Goal: Transaction & Acquisition: Book appointment/travel/reservation

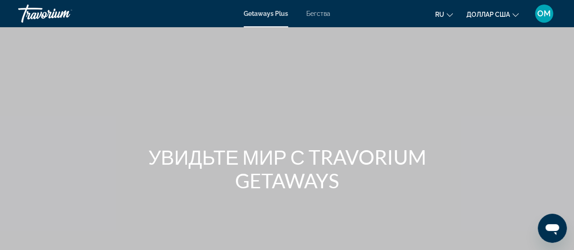
click at [540, 14] on font "ОМ" at bounding box center [544, 14] width 14 height 10
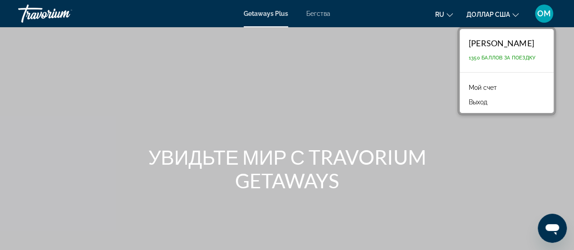
click at [488, 85] on font "Мой счет" at bounding box center [482, 87] width 28 height 7
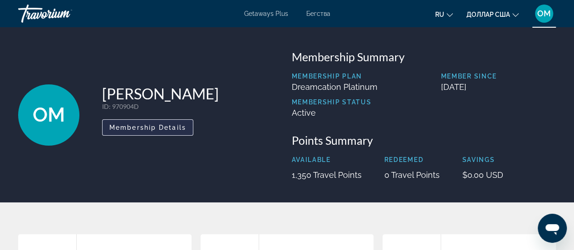
click at [147, 128] on span "Membership Details" at bounding box center [147, 127] width 77 height 7
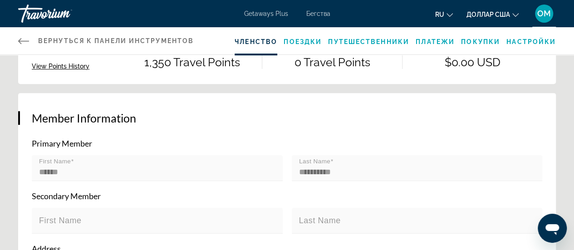
scroll to position [140, 0]
drag, startPoint x: 0, startPoint y: 0, endPoint x: 147, endPoint y: 128, distance: 195.1
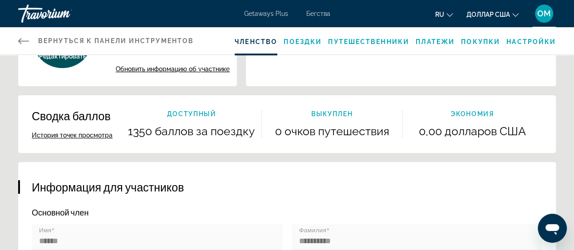
scroll to position [0, 0]
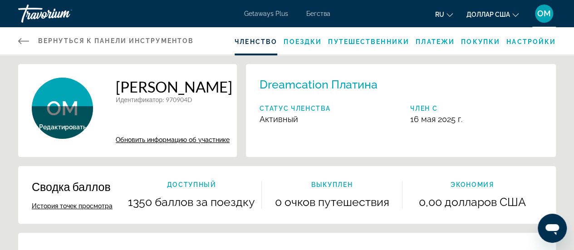
click at [20, 38] on icon "Основное содержание" at bounding box center [23, 40] width 11 height 11
click at [308, 43] on font "Поездки" at bounding box center [302, 41] width 38 height 7
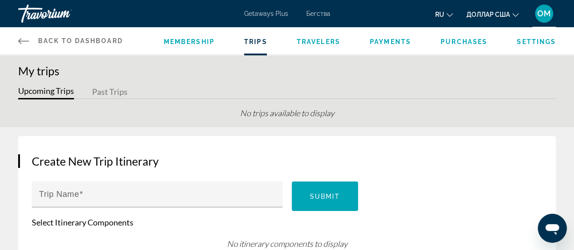
click at [35, 13] on div "Травориум" at bounding box center [63, 14] width 91 height 24
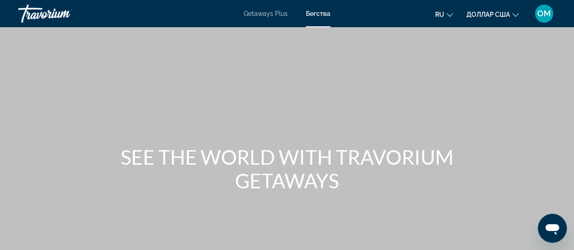
click at [35, 13] on div "Травориум" at bounding box center [63, 14] width 91 height 24
click at [56, 12] on div "Травориум" at bounding box center [63, 14] width 91 height 24
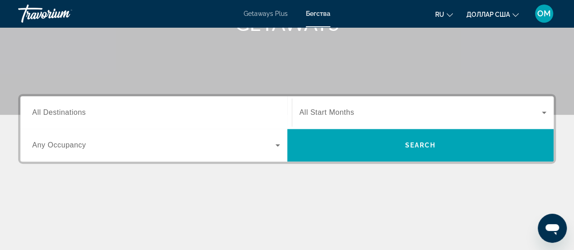
scroll to position [158, 0]
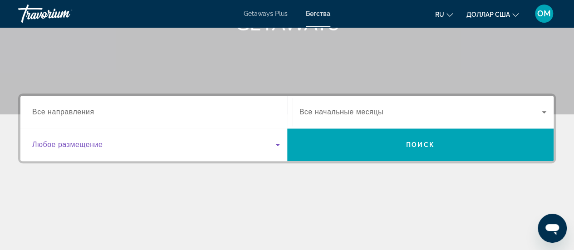
click at [272, 146] on icon "Виджет поиска" at bounding box center [277, 144] width 11 height 11
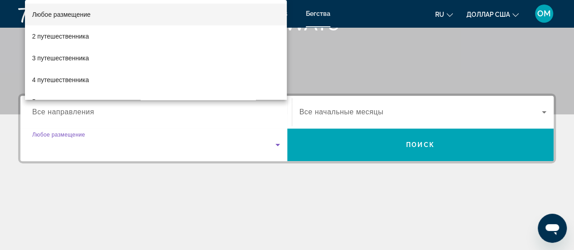
scroll to position [221, 0]
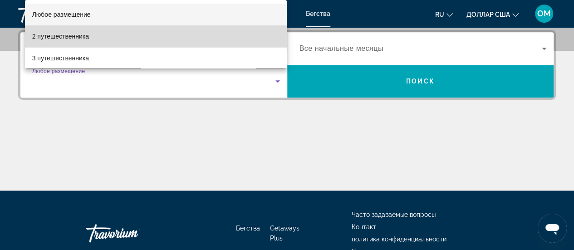
click at [226, 38] on mat-option "2 путешественника" at bounding box center [156, 36] width 262 height 22
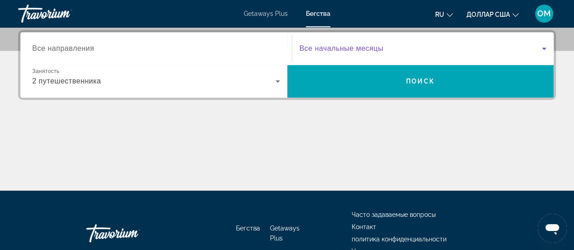
click at [543, 48] on icon "Виджет поиска" at bounding box center [544, 49] width 5 height 2
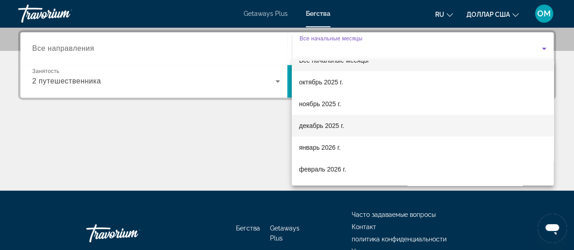
scroll to position [15, 0]
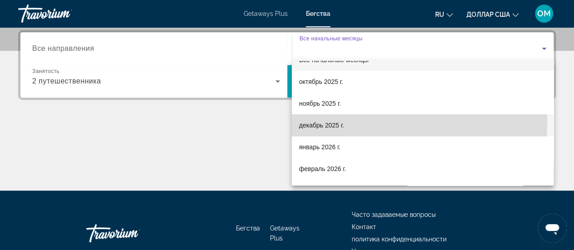
click at [376, 121] on mat-option "декабрь 2025 г." at bounding box center [423, 125] width 262 height 22
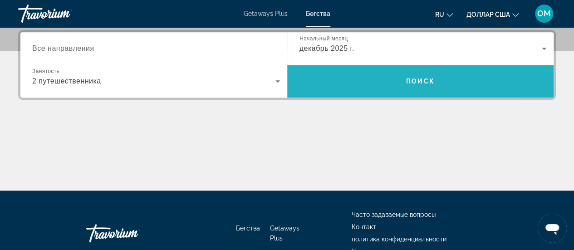
click at [420, 80] on font "Поиск" at bounding box center [420, 81] width 29 height 7
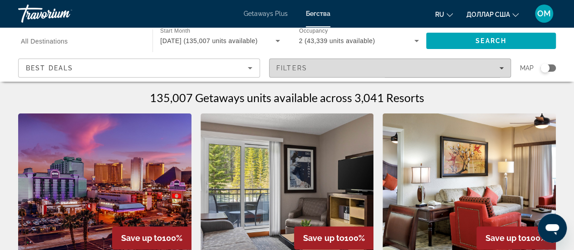
click at [501, 68] on icon "Filters" at bounding box center [501, 68] width 5 height 2
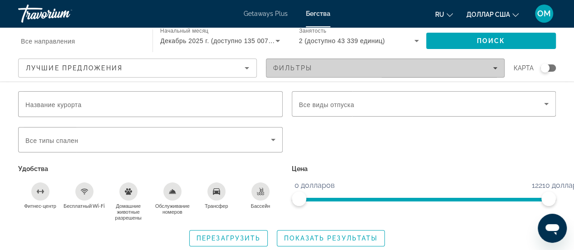
click at [495, 68] on icon "Фильтры" at bounding box center [495, 68] width 5 height 2
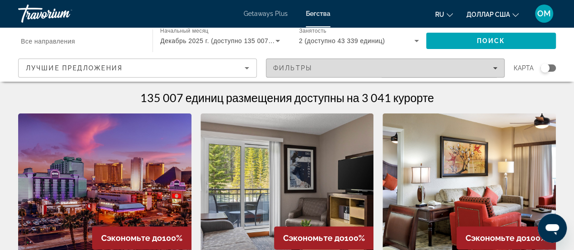
click at [495, 68] on icon "Фильтры" at bounding box center [495, 68] width 5 height 2
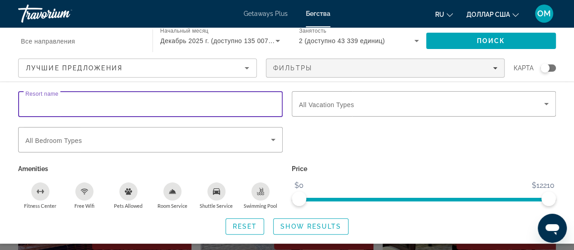
click at [168, 103] on input "Resort name" at bounding box center [150, 104] width 250 height 11
type input "*******"
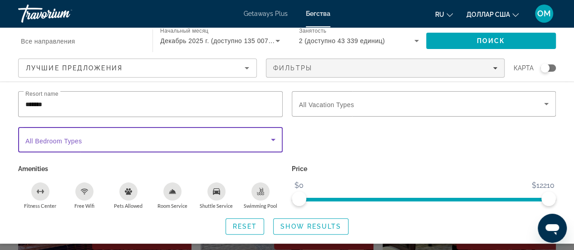
click at [128, 138] on span "Виджет поиска" at bounding box center [147, 139] width 245 height 11
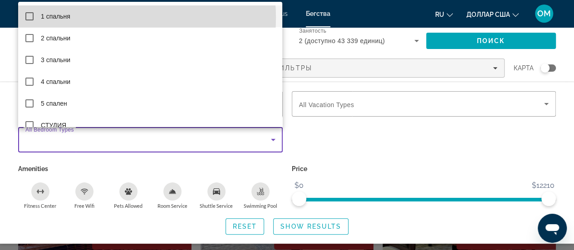
click at [102, 18] on mat-option "1 спальня" at bounding box center [150, 16] width 264 height 22
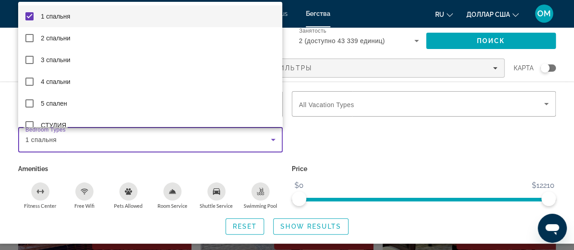
click at [390, 143] on div at bounding box center [287, 125] width 574 height 250
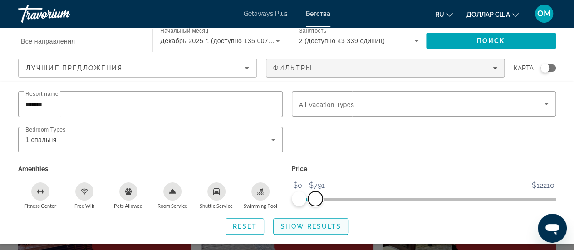
drag, startPoint x: 547, startPoint y: 196, endPoint x: 315, endPoint y: 217, distance: 233.1
click at [315, 217] on div "Resort name ******* Vacation Types All Vacation Types Bedroom Types All Bedroom…" at bounding box center [287, 162] width 574 height 143
drag, startPoint x: 315, startPoint y: 196, endPoint x: 300, endPoint y: 196, distance: 14.5
click at [300, 196] on span "ngx-slider-max" at bounding box center [300, 198] width 15 height 15
drag, startPoint x: 300, startPoint y: 196, endPoint x: 340, endPoint y: 196, distance: 39.9
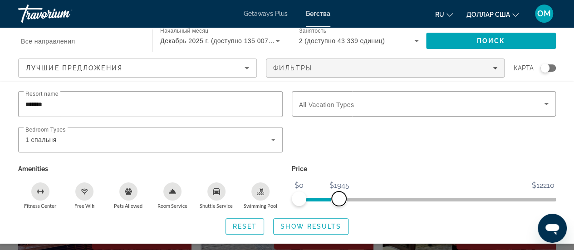
click at [340, 196] on span "ngx-slider-max" at bounding box center [339, 198] width 15 height 15
click at [546, 68] on div "Виджет поиска" at bounding box center [544, 67] width 9 height 9
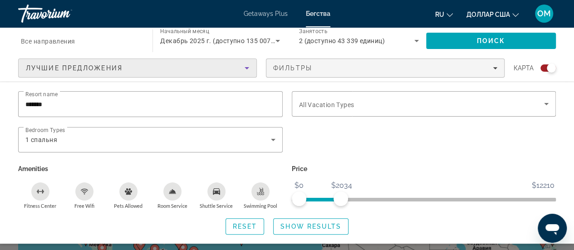
click at [246, 67] on icon "Сортировать по" at bounding box center [246, 68] width 5 height 2
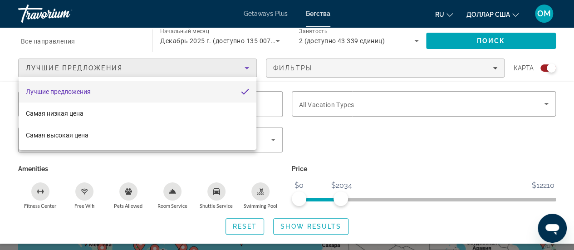
click at [372, 142] on div at bounding box center [287, 125] width 574 height 250
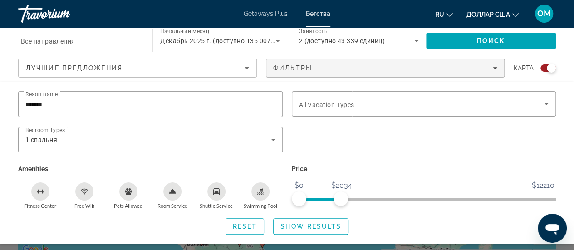
scroll to position [110, 0]
click at [389, 22] on mat-toolbar "Getaways Plus Бегства ru Английский Español французский Итальяно португальский …" at bounding box center [287, 13] width 574 height 27
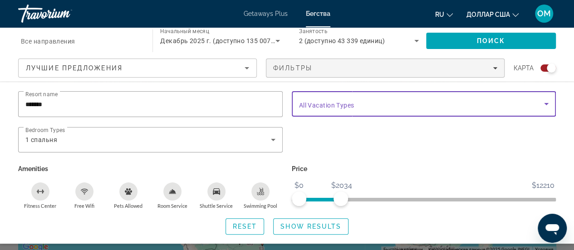
click at [547, 103] on icon "Виджет поиска" at bounding box center [546, 104] width 5 height 2
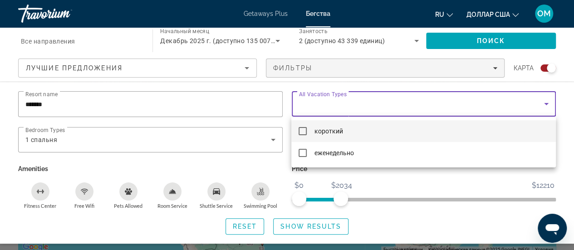
click at [303, 130] on mat-pseudo-checkbox at bounding box center [302, 131] width 8 height 8
click at [425, 186] on div at bounding box center [287, 125] width 574 height 250
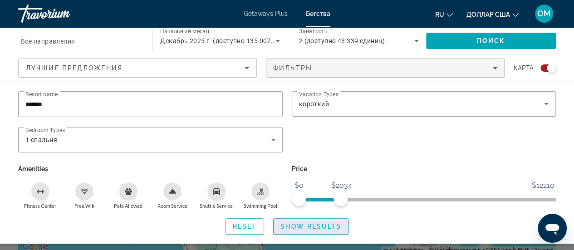
click at [316, 224] on span "Show Results" at bounding box center [310, 226] width 61 height 7
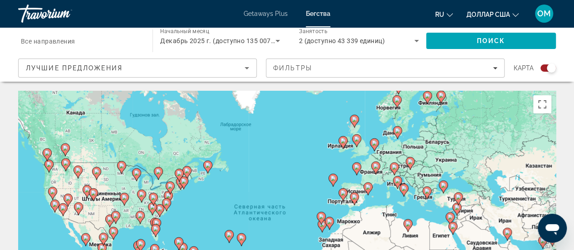
click at [419, 158] on div "Чтобы активировать перетаскивание с помощью клавиатуры, нажмите Alt + Ввод. Пос…" at bounding box center [286, 227] width 537 height 272
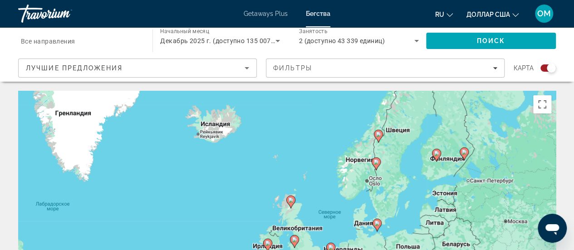
drag, startPoint x: 452, startPoint y: 111, endPoint x: 454, endPoint y: 223, distance: 112.0
click at [454, 223] on div "Чтобы активировать перетаскивание с помощью клавиатуры, нажмите Alt + Ввод. Пос…" at bounding box center [286, 227] width 537 height 272
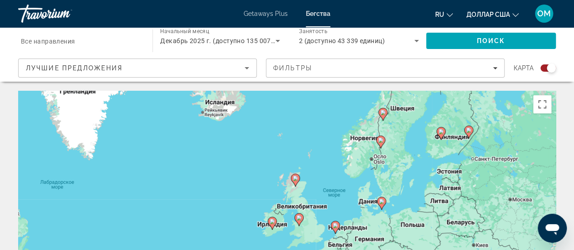
drag, startPoint x: 334, startPoint y: 155, endPoint x: 339, endPoint y: 132, distance: 23.7
click at [339, 132] on div "Чтобы активировать перетаскивание с помощью клавиатуры, нажмите Alt + Ввод. Пос…" at bounding box center [286, 227] width 537 height 272
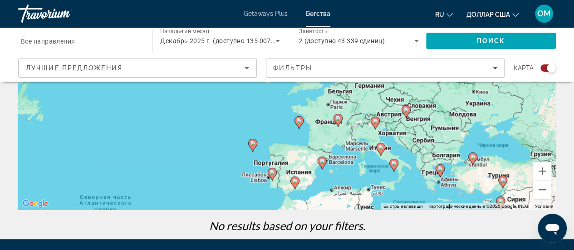
scroll to position [157, 0]
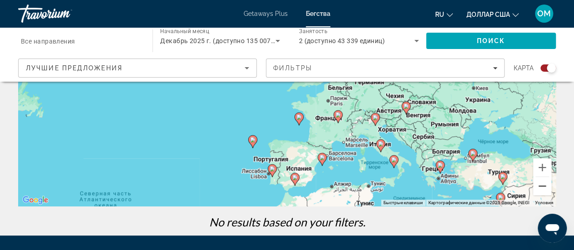
click at [544, 186] on button "Уменьшить" at bounding box center [542, 186] width 18 height 18
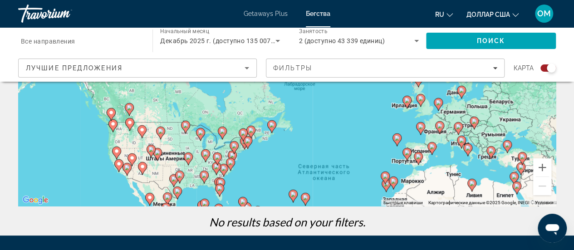
drag, startPoint x: 142, startPoint y: 131, endPoint x: 267, endPoint y: 169, distance: 131.3
click at [267, 169] on div "Чтобы активировать перетаскивание с помощью клавиатуры, нажмите Alt + Ввод. Пос…" at bounding box center [286, 70] width 537 height 272
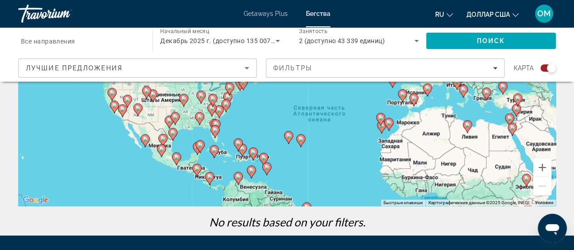
drag, startPoint x: 267, startPoint y: 169, endPoint x: 262, endPoint y: 109, distance: 60.1
click at [262, 109] on div "Чтобы активировать перетаскивание с помощью клавиатуры, нажмите Alt + Ввод. Пос…" at bounding box center [286, 70] width 537 height 272
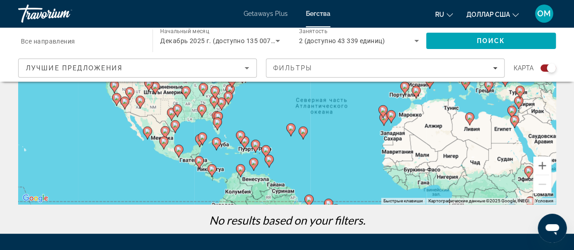
scroll to position [160, 0]
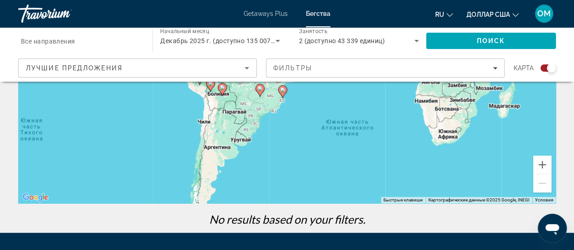
drag, startPoint x: 262, startPoint y: 109, endPoint x: 220, endPoint y: -49, distance: 163.1
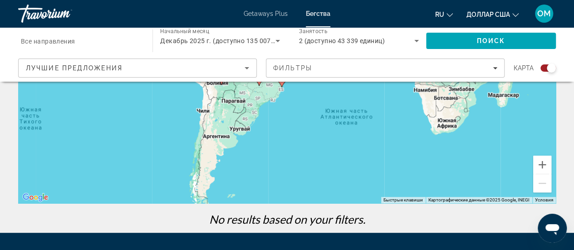
drag, startPoint x: 220, startPoint y: -49, endPoint x: 157, endPoint y: 146, distance: 205.1
click at [157, 146] on div "Чтобы активировать перетаскивание с помощью клавиатуры, нажмите Alt + Ввод. Пос…" at bounding box center [286, 67] width 537 height 272
drag, startPoint x: 514, startPoint y: 160, endPoint x: 505, endPoint y: 124, distance: 37.4
click at [505, 124] on div "Чтобы активировать перетаскивание с помощью клавиатуры, нажмите Alt + Ввод. Пос…" at bounding box center [286, 67] width 537 height 272
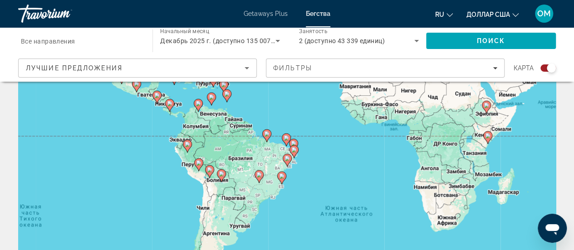
scroll to position [62, 0]
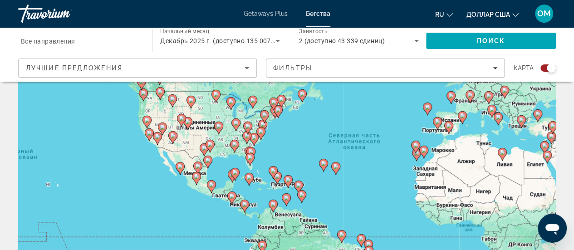
drag, startPoint x: 505, startPoint y: 124, endPoint x: 580, endPoint y: 224, distance: 124.7
click at [574, 188] on html "Перейти к основному содержанию Getaways Plus Бегства ru Английский Español фран…" at bounding box center [287, 63] width 574 height 250
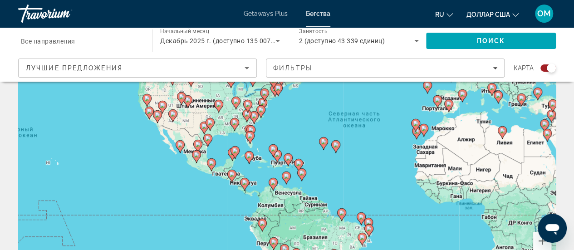
scroll to position [82, 0]
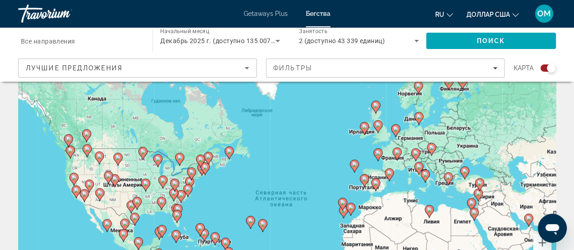
drag, startPoint x: 510, startPoint y: 149, endPoint x: 435, endPoint y: 228, distance: 108.4
click at [435, 228] on div "Чтобы активировать перетаскивание с помощью клавиатуры, нажмите Alt + Ввод. Пос…" at bounding box center [286, 145] width 537 height 272
click at [429, 158] on div "Чтобы активировать перетаскивание с помощью клавиатуры, нажмите Alt + Ввод. Пос…" at bounding box center [286, 145] width 537 height 272
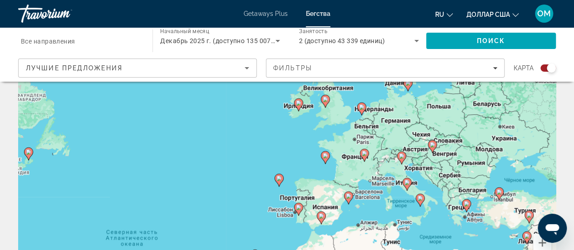
click at [429, 158] on div "Чтобы активировать перетаскивание с помощью клавиатуры, нажмите Alt + Ввод. Пос…" at bounding box center [286, 145] width 537 height 272
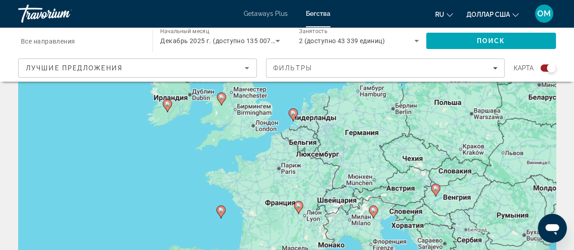
scroll to position [34, 0]
click at [52, 14] on div "Травориум" at bounding box center [63, 14] width 91 height 24
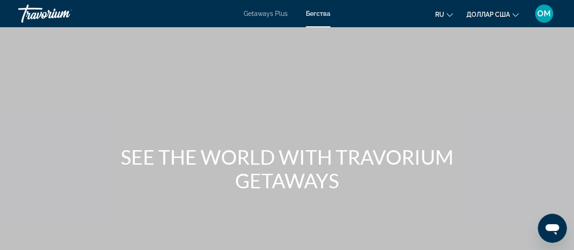
click at [52, 14] on div "Травориум" at bounding box center [63, 14] width 91 height 24
click at [545, 13] on font "ОМ" at bounding box center [544, 14] width 14 height 10
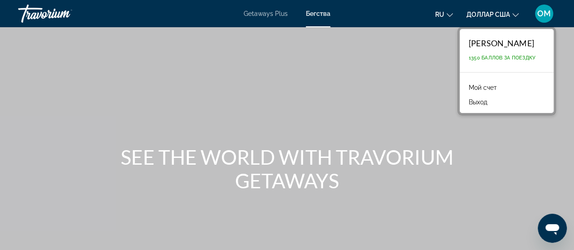
click at [545, 13] on font "ОМ" at bounding box center [544, 14] width 14 height 10
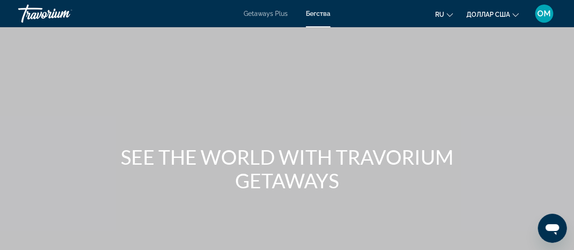
click at [545, 13] on font "ОМ" at bounding box center [544, 14] width 14 height 10
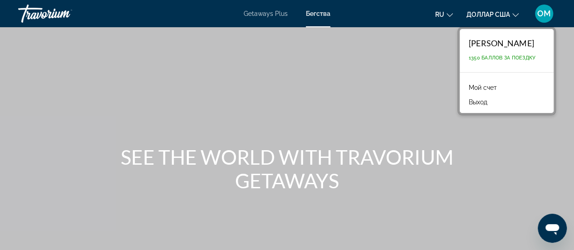
click at [47, 14] on div "Травориум" at bounding box center [63, 14] width 91 height 24
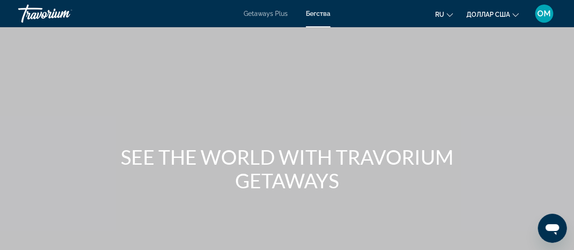
click at [47, 14] on div "Травориум" at bounding box center [63, 14] width 91 height 24
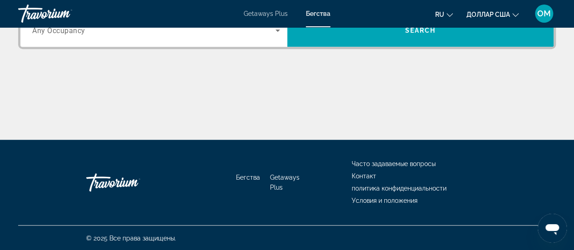
scroll to position [272, 0]
drag, startPoint x: 580, startPoint y: 129, endPoint x: 314, endPoint y: 107, distance: 267.1
click at [314, 107] on div "Основное содержание" at bounding box center [286, 106] width 537 height 68
click at [546, 11] on font "ОМ" at bounding box center [544, 14] width 14 height 10
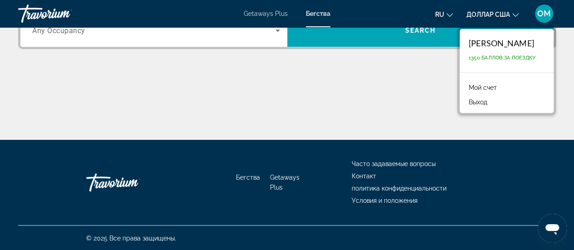
click at [481, 84] on font "Мой счет" at bounding box center [482, 87] width 28 height 7
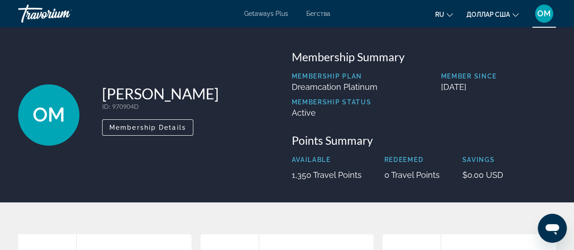
click at [51, 129] on div "OM" at bounding box center [48, 114] width 61 height 61
click at [544, 17] on font "ОМ" at bounding box center [544, 14] width 14 height 10
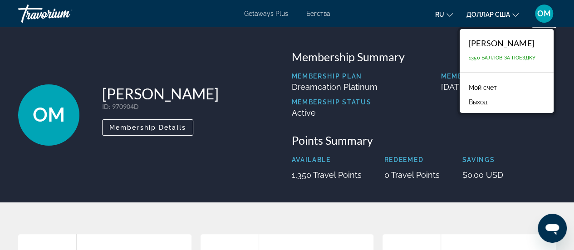
click at [436, 122] on div "Membership Plan Dreamcation Platinum Member Since [DATE] Membership Status Acti…" at bounding box center [424, 99] width 264 height 52
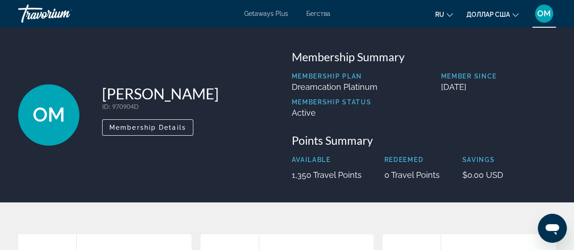
click at [43, 13] on div "Травориум" at bounding box center [63, 14] width 91 height 24
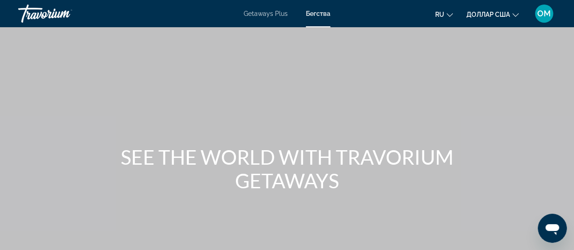
click at [43, 13] on div "Травориум" at bounding box center [63, 14] width 91 height 24
click at [264, 14] on font "Getaways Plus" at bounding box center [266, 13] width 44 height 7
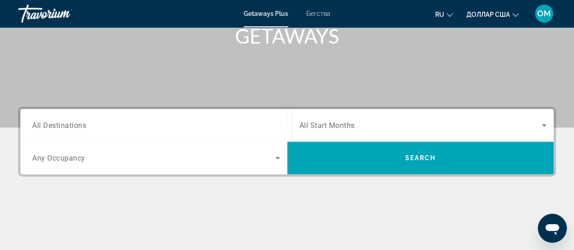
scroll to position [146, 0]
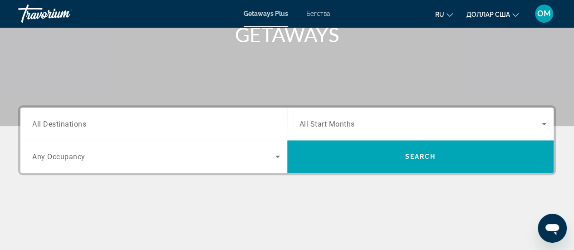
click at [317, 13] on font "Бегства" at bounding box center [318, 13] width 24 height 7
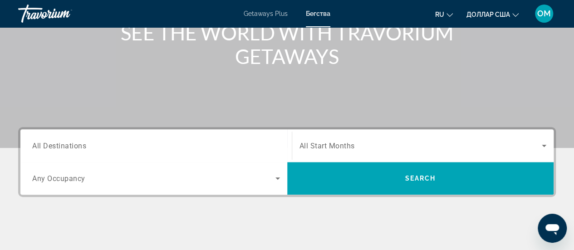
scroll to position [123, 0]
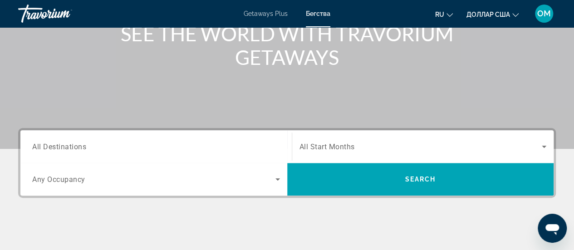
click at [450, 13] on icon "Изменить язык" at bounding box center [449, 15] width 6 height 6
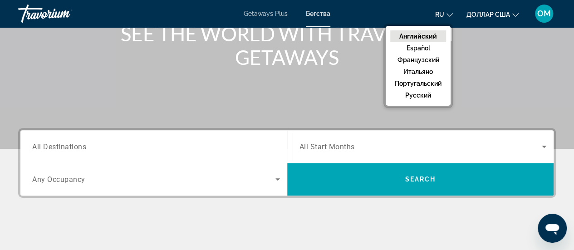
click at [430, 34] on font "Английский" at bounding box center [418, 36] width 38 height 7
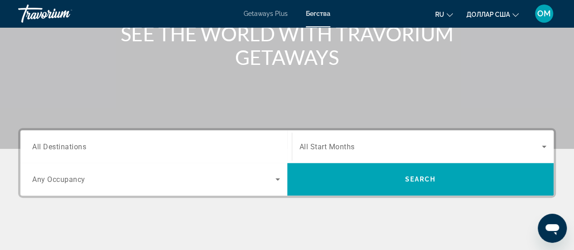
click at [447, 13] on icon "Изменить язык" at bounding box center [449, 15] width 6 height 6
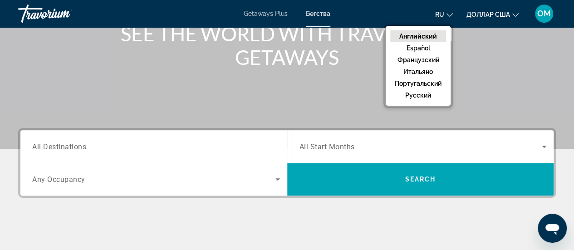
click at [435, 37] on font "Английский" at bounding box center [418, 36] width 38 height 7
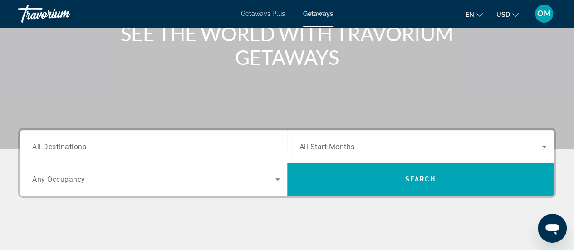
click at [93, 47] on div "SEE THE WORLD WITH TRAVORIUM GETAWAYS" at bounding box center [287, 45] width 574 height 47
click at [257, 15] on span "Getaways Plus" at bounding box center [263, 13] width 44 height 7
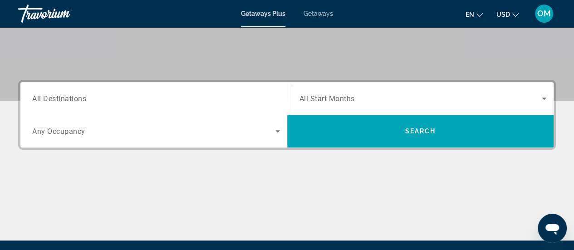
scroll to position [172, 0]
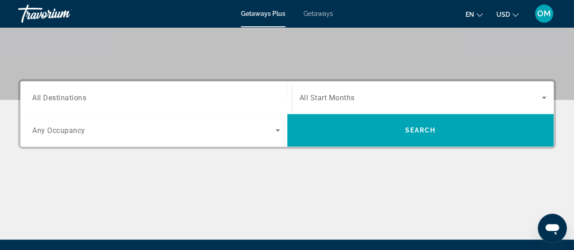
click at [42, 18] on div "Travorium" at bounding box center [63, 14] width 91 height 24
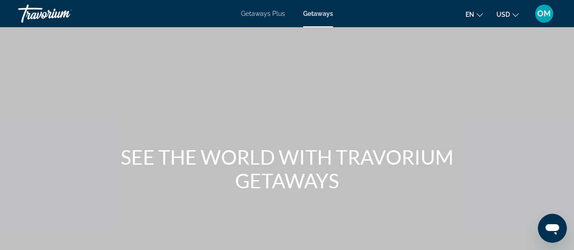
click at [42, 18] on div "Travorium" at bounding box center [63, 14] width 91 height 24
click at [546, 17] on span "OM" at bounding box center [544, 13] width 14 height 9
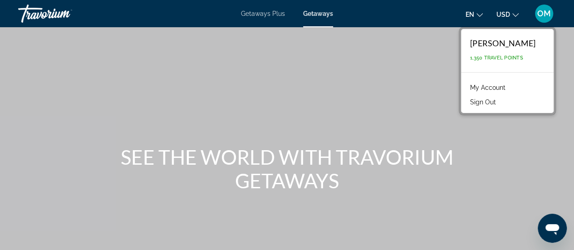
click at [482, 104] on button "Sign Out" at bounding box center [482, 102] width 35 height 12
